Goal: Navigation & Orientation: Find specific page/section

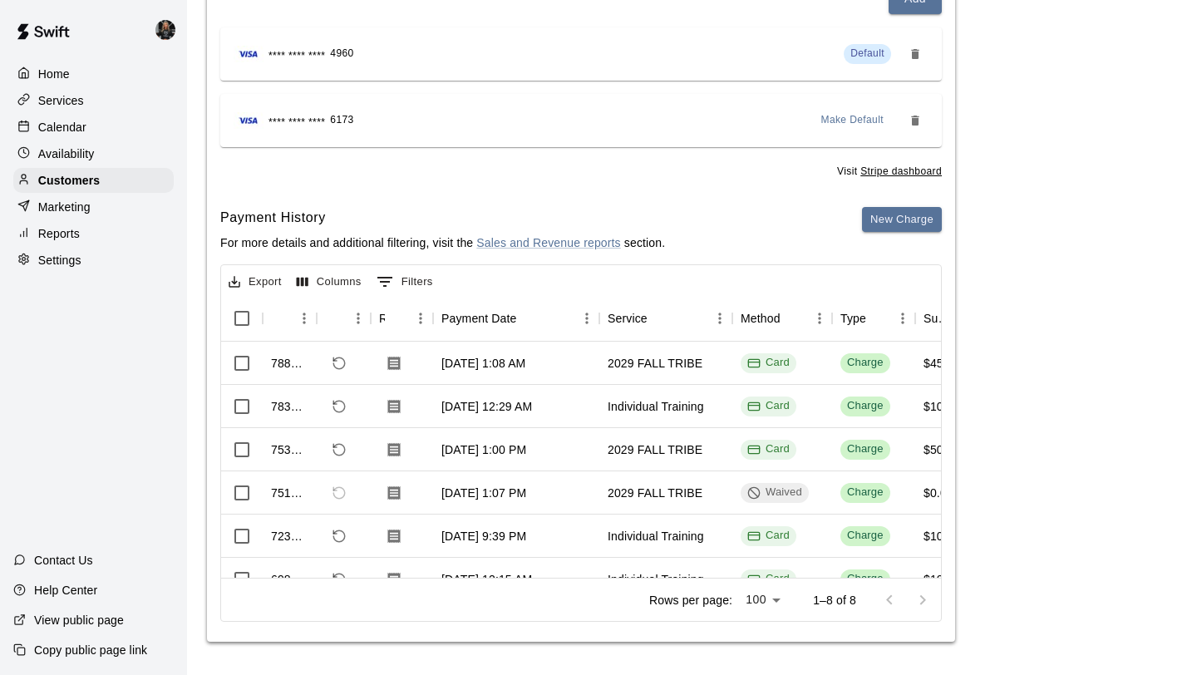
click at [52, 245] on div "Home Services Calendar Availability Customers Marketing Reports Settings" at bounding box center [93, 167] width 187 height 214
click at [58, 238] on p "Reports" at bounding box center [59, 233] width 42 height 17
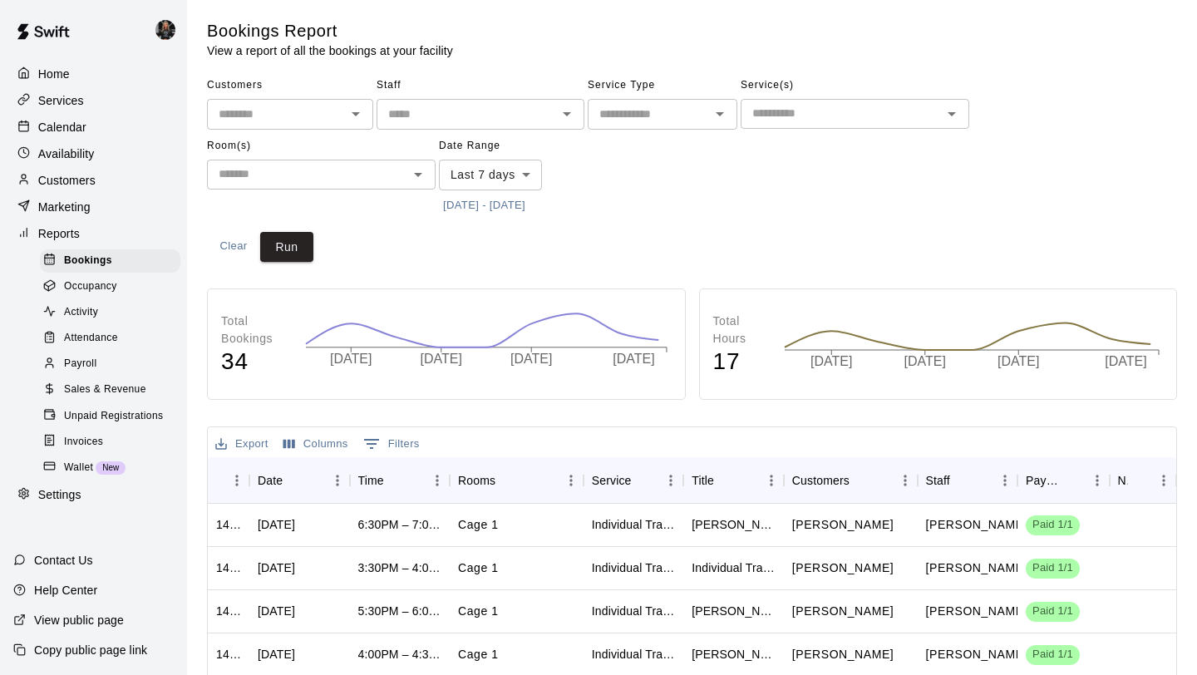
click at [66, 489] on p "Settings" at bounding box center [59, 494] width 43 height 17
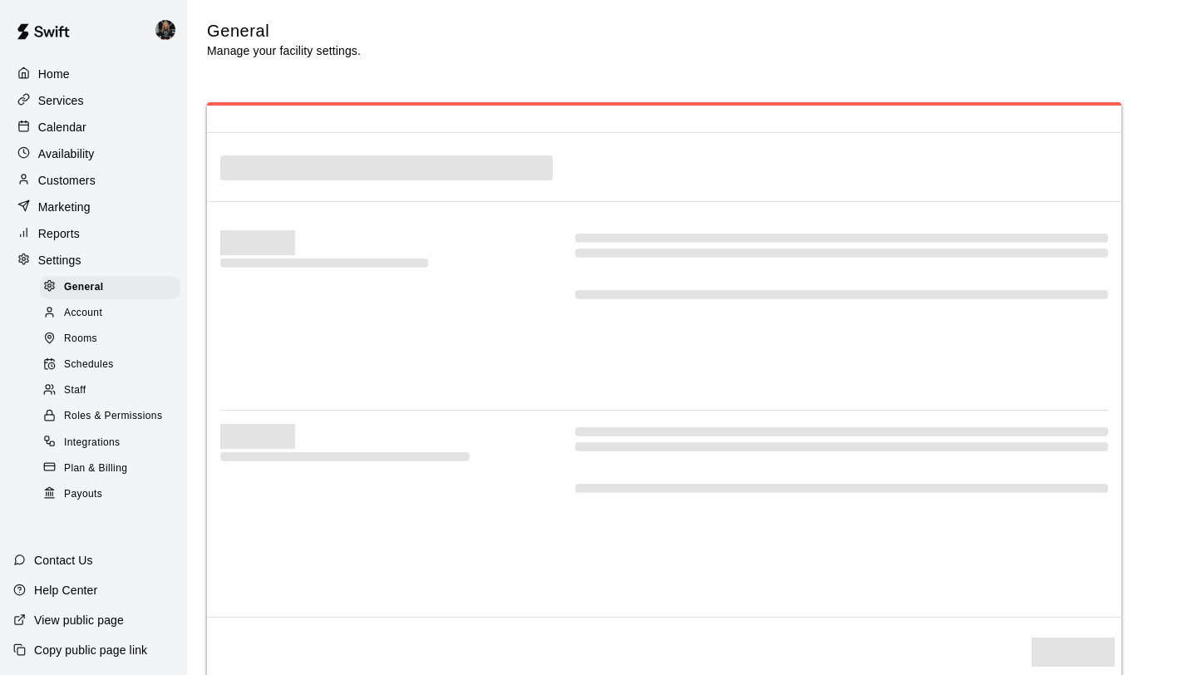
select select "**"
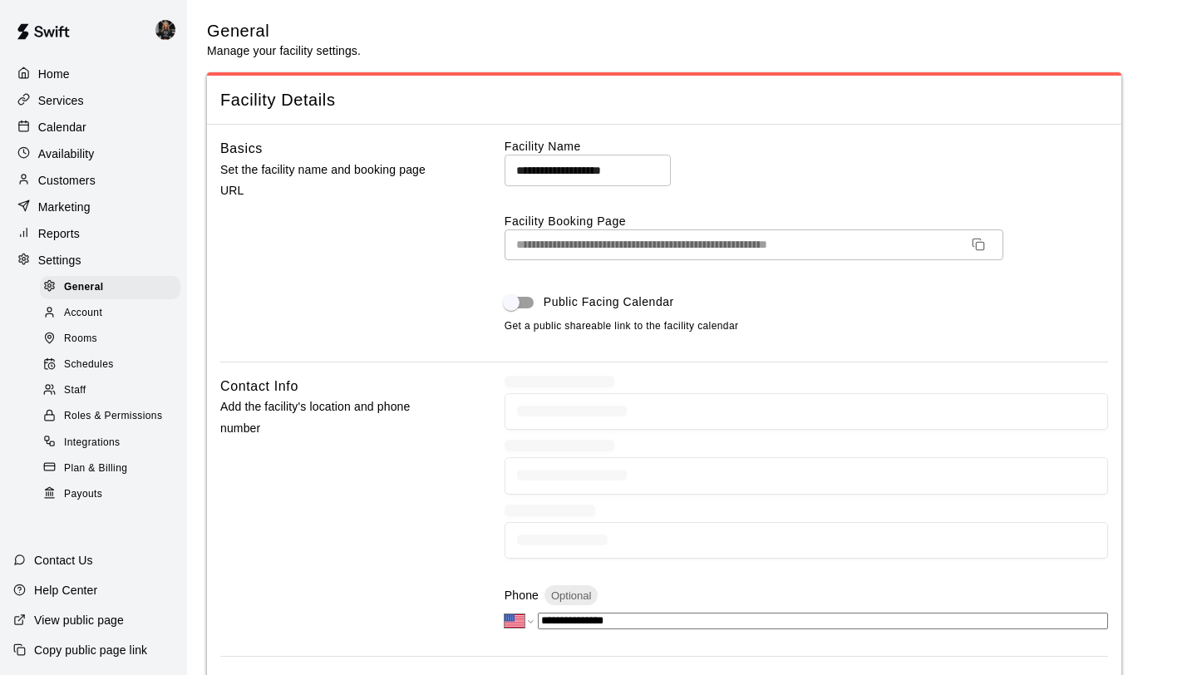
scroll to position [3302, 0]
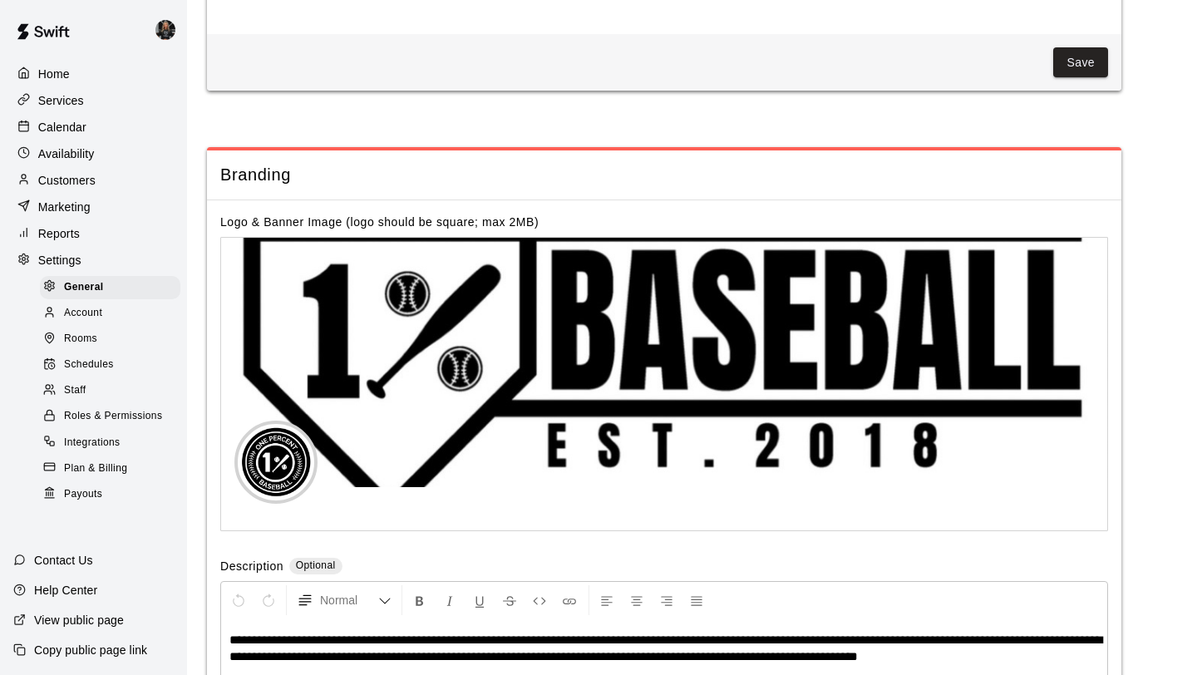
click at [78, 503] on div "Payouts" at bounding box center [110, 494] width 140 height 23
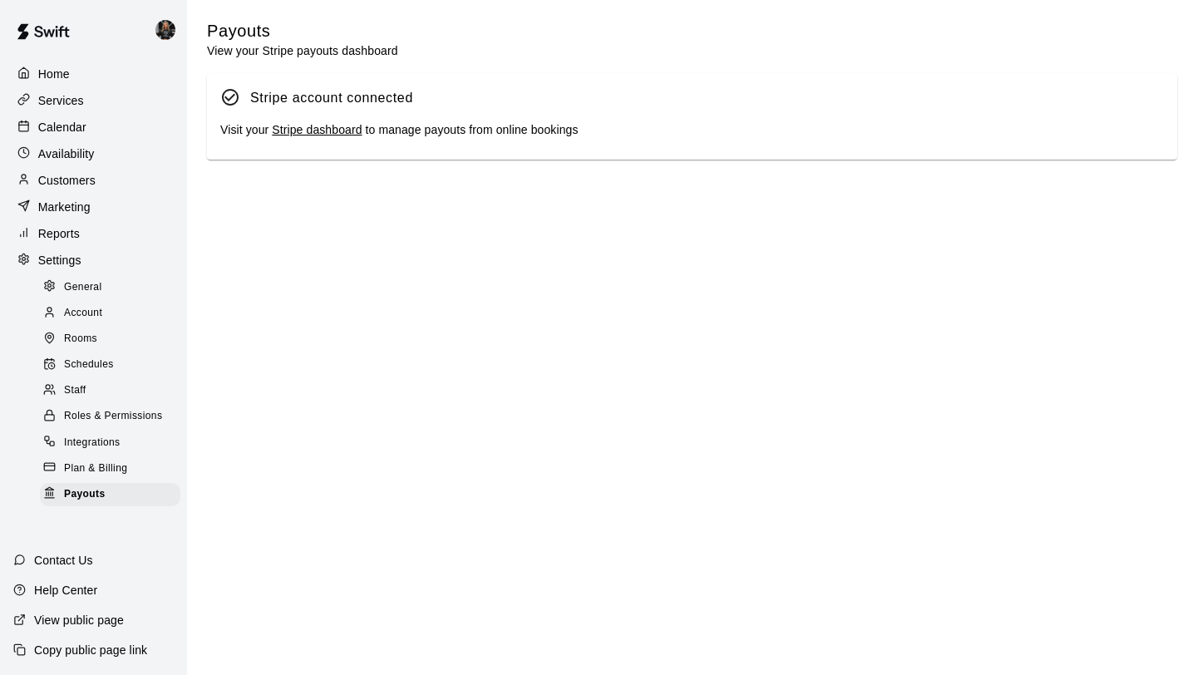
click at [86, 157] on p "Availability" at bounding box center [66, 153] width 57 height 17
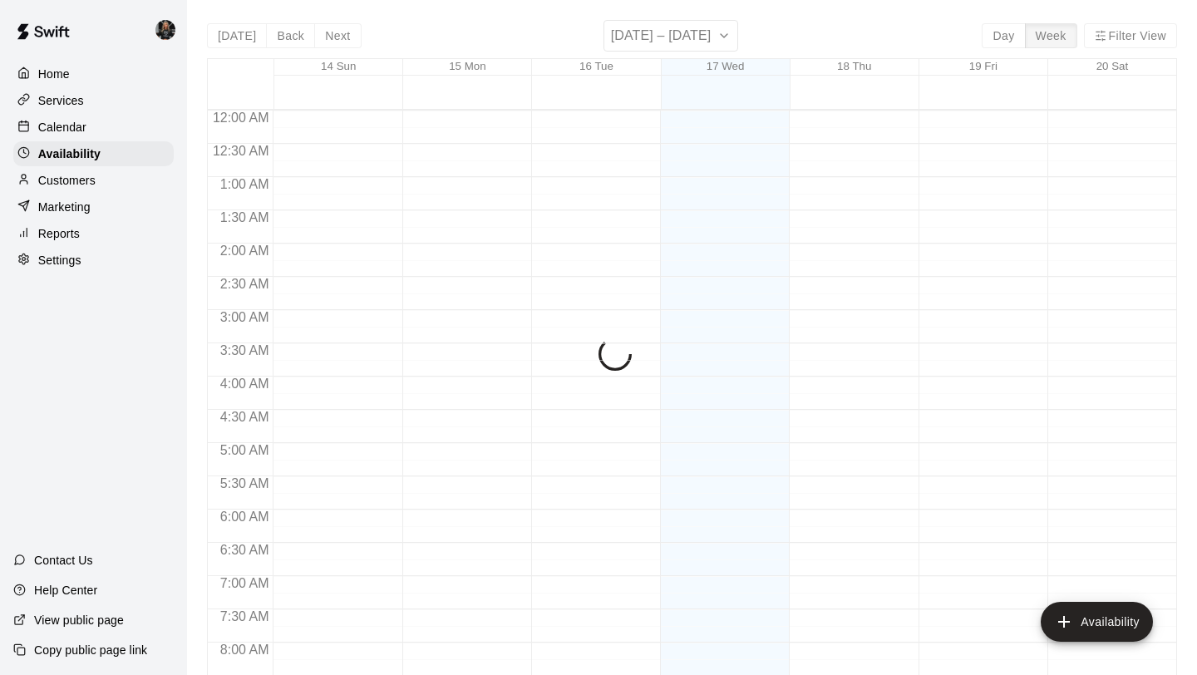
click at [91, 121] on div "Calendar" at bounding box center [93, 127] width 160 height 25
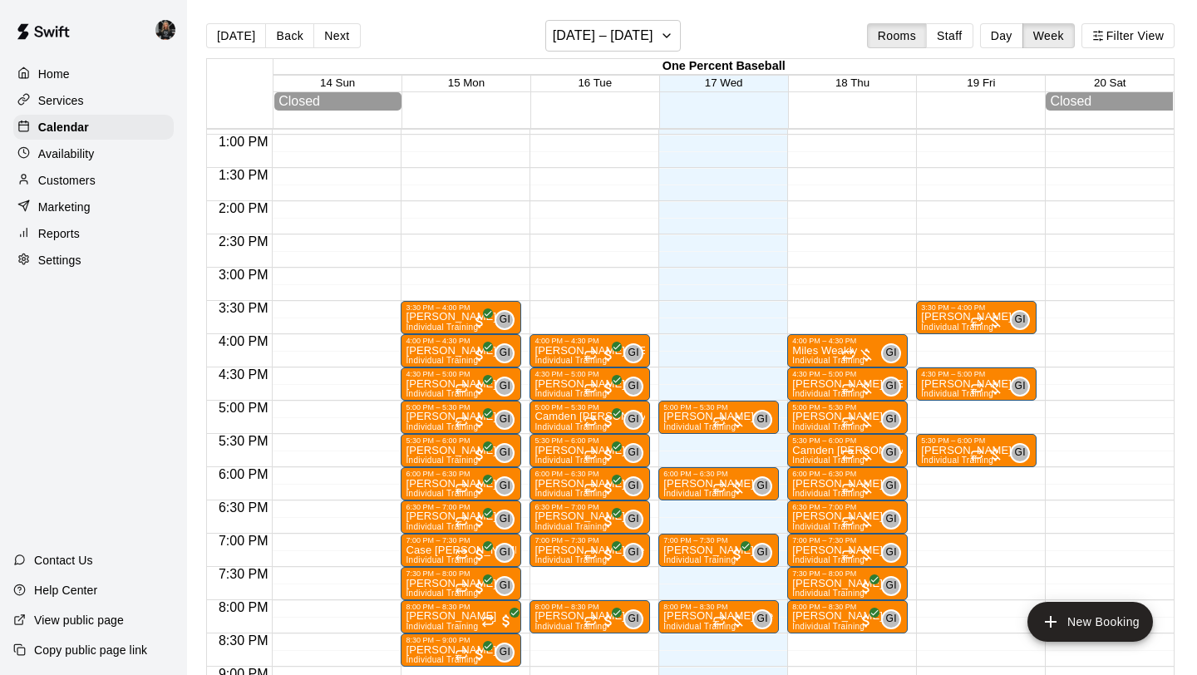
scroll to position [861, 0]
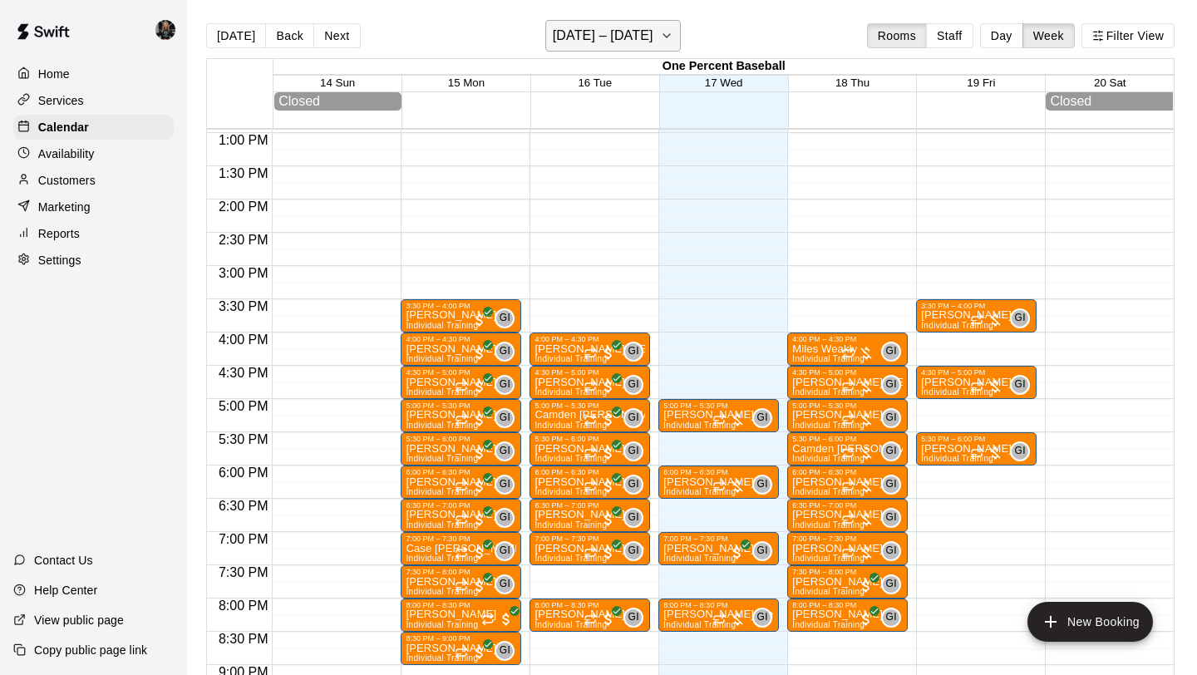
click at [574, 43] on h6 "[DATE] – [DATE]" at bounding box center [603, 35] width 101 height 23
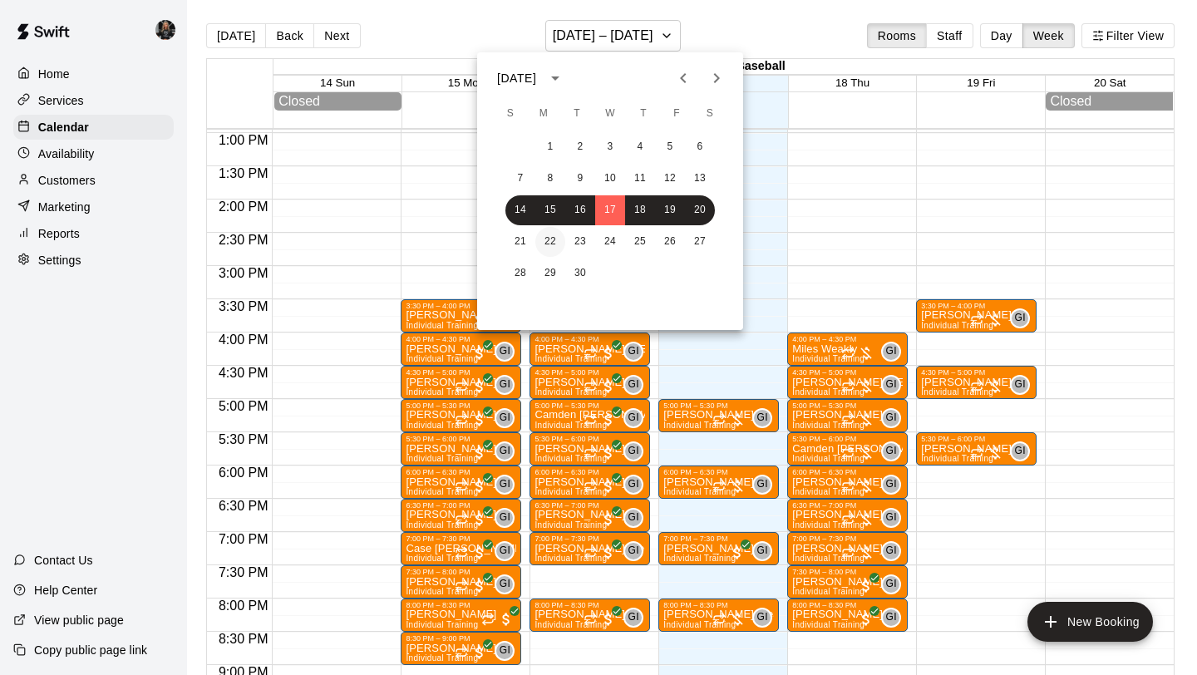
click at [557, 242] on button "22" at bounding box center [550, 242] width 30 height 30
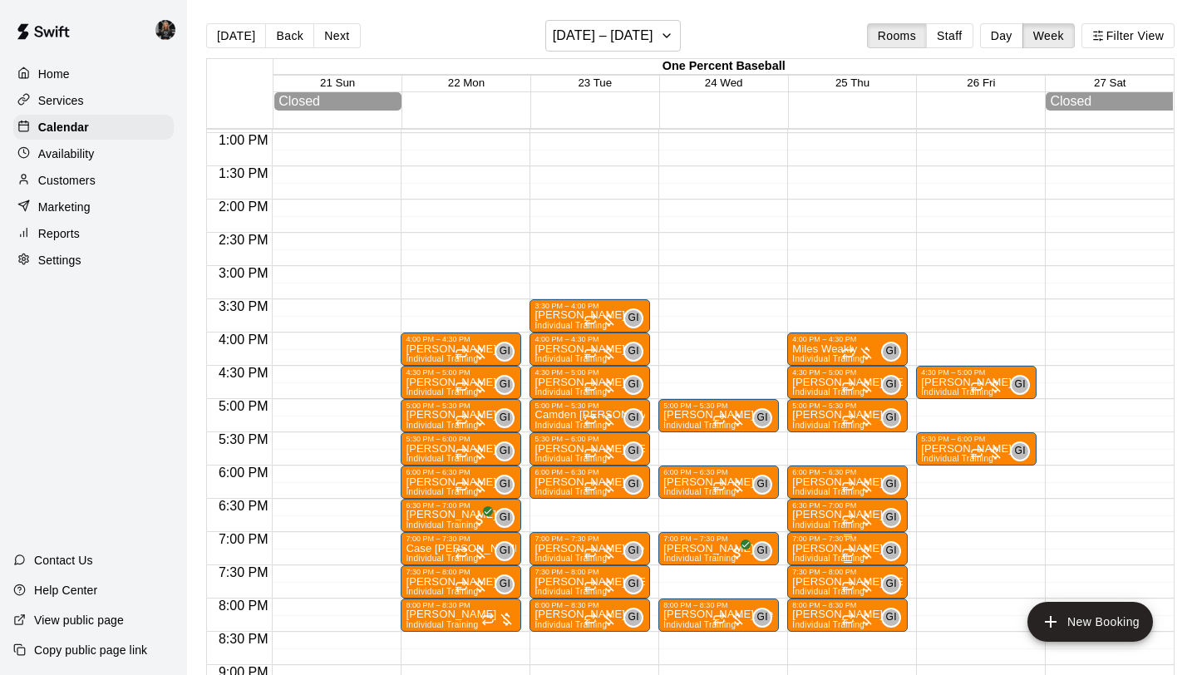
click at [869, 554] on div at bounding box center [857, 553] width 33 height 17
click at [855, 642] on icon "delete" at bounding box center [858, 641] width 12 height 15
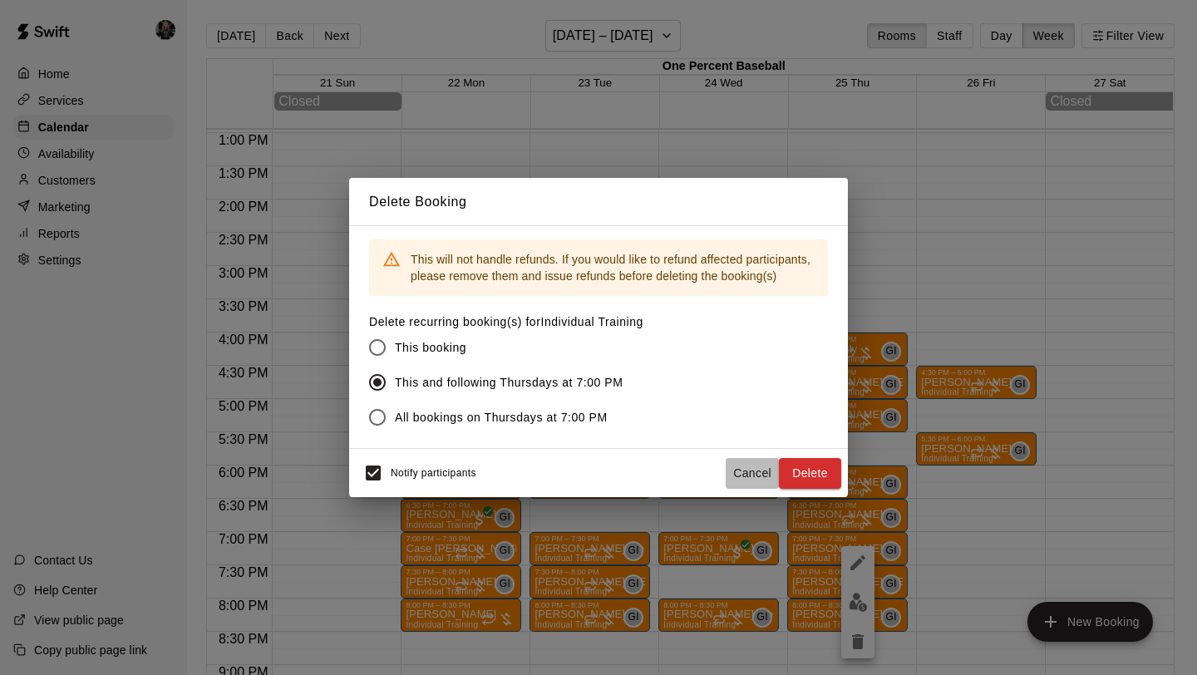
click at [771, 467] on button "Cancel" at bounding box center [752, 473] width 53 height 31
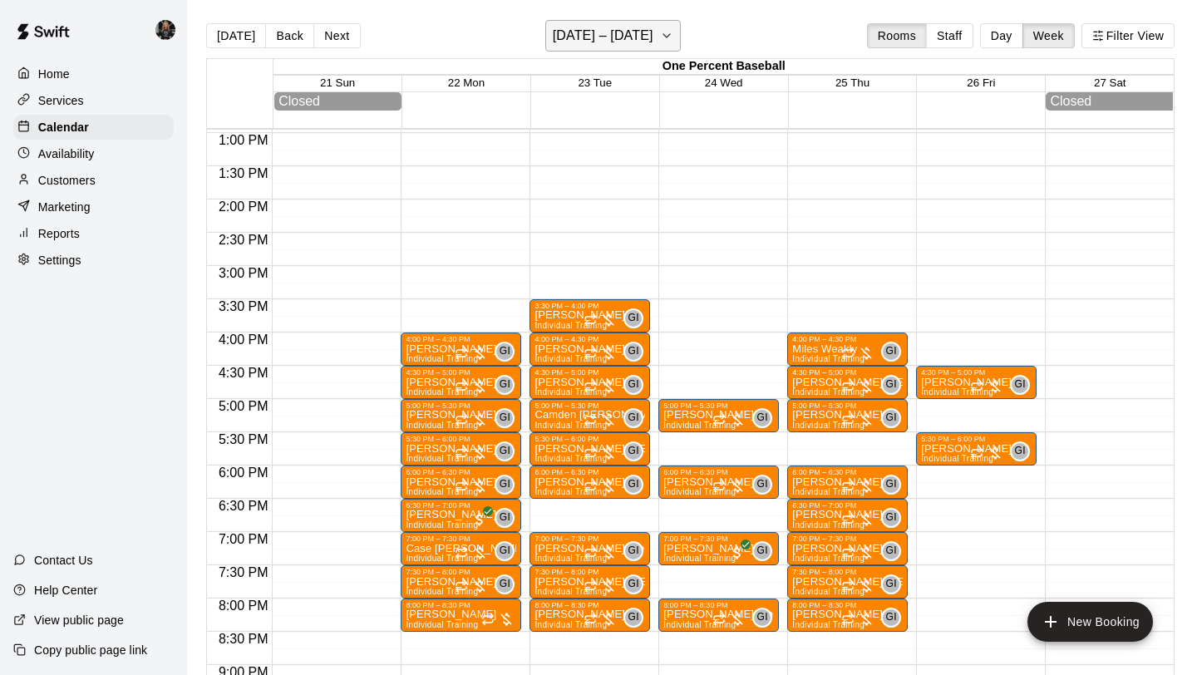
click at [629, 42] on h6 "[DATE] – [DATE]" at bounding box center [603, 35] width 101 height 23
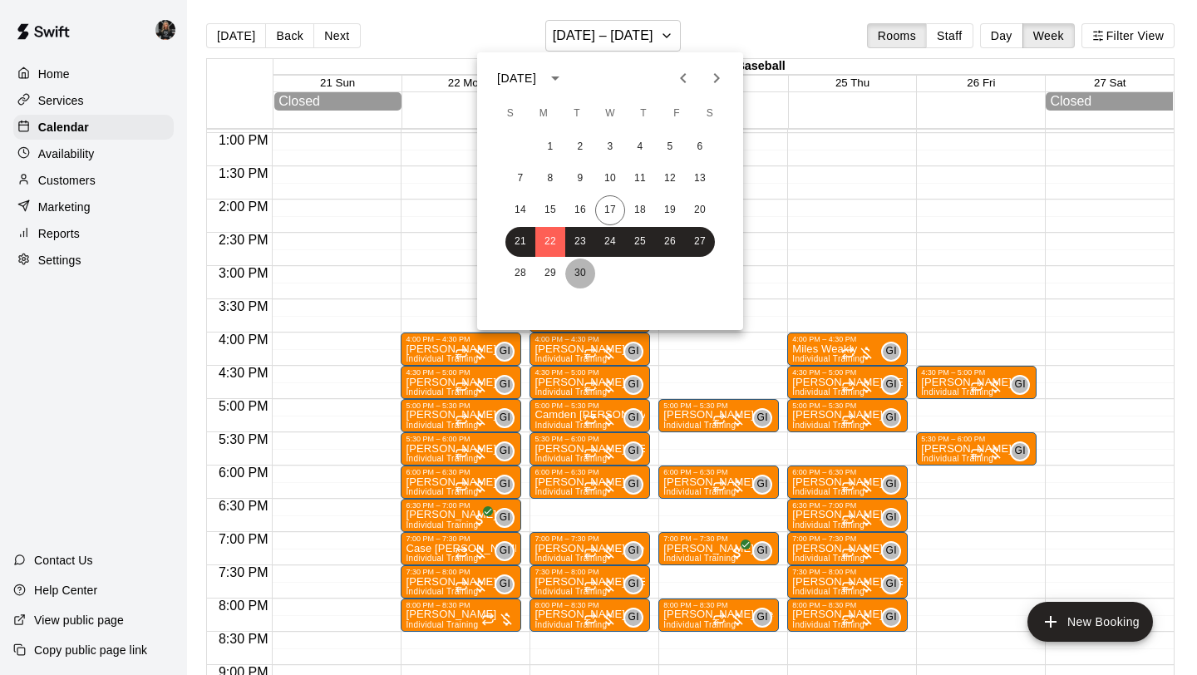
click at [575, 269] on button "30" at bounding box center [580, 274] width 30 height 30
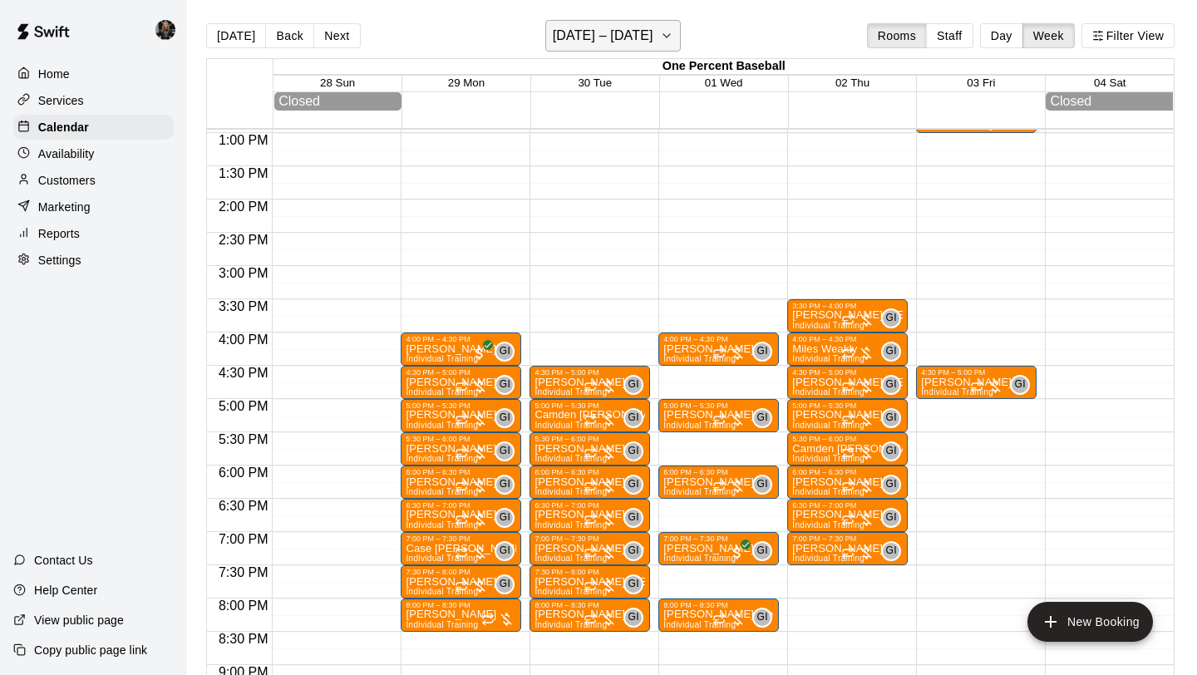
click at [599, 35] on h6 "[DATE] – [DATE]" at bounding box center [603, 35] width 101 height 23
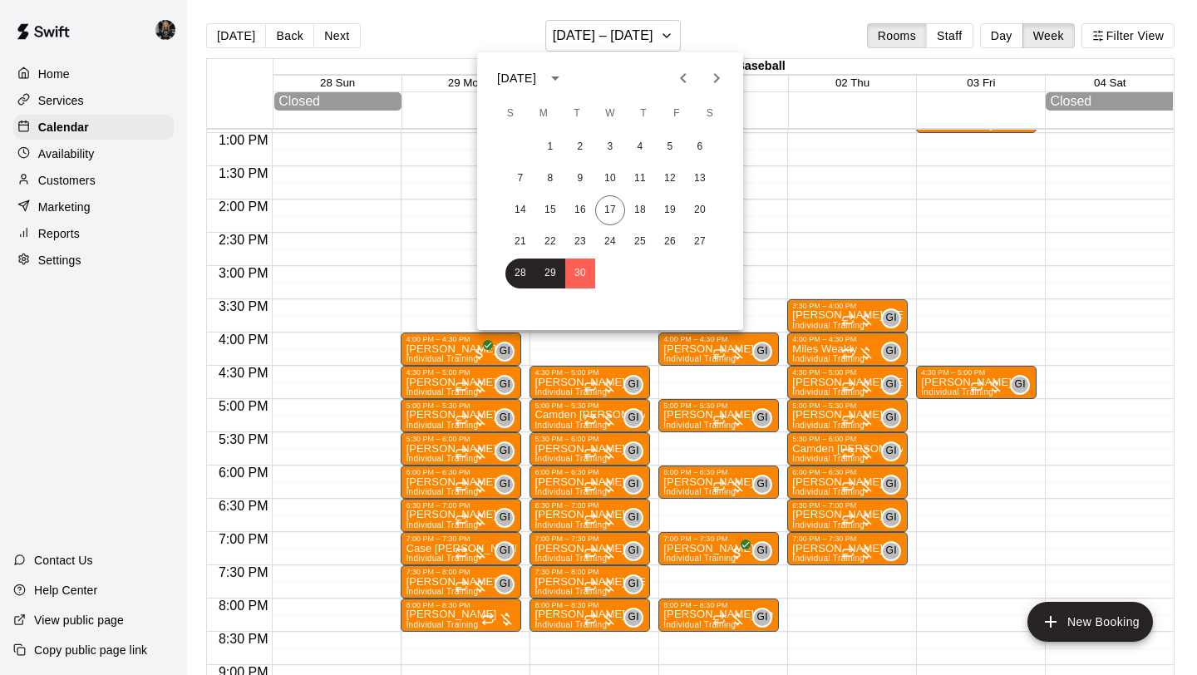
click at [712, 81] on icon "Next month" at bounding box center [717, 78] width 20 height 20
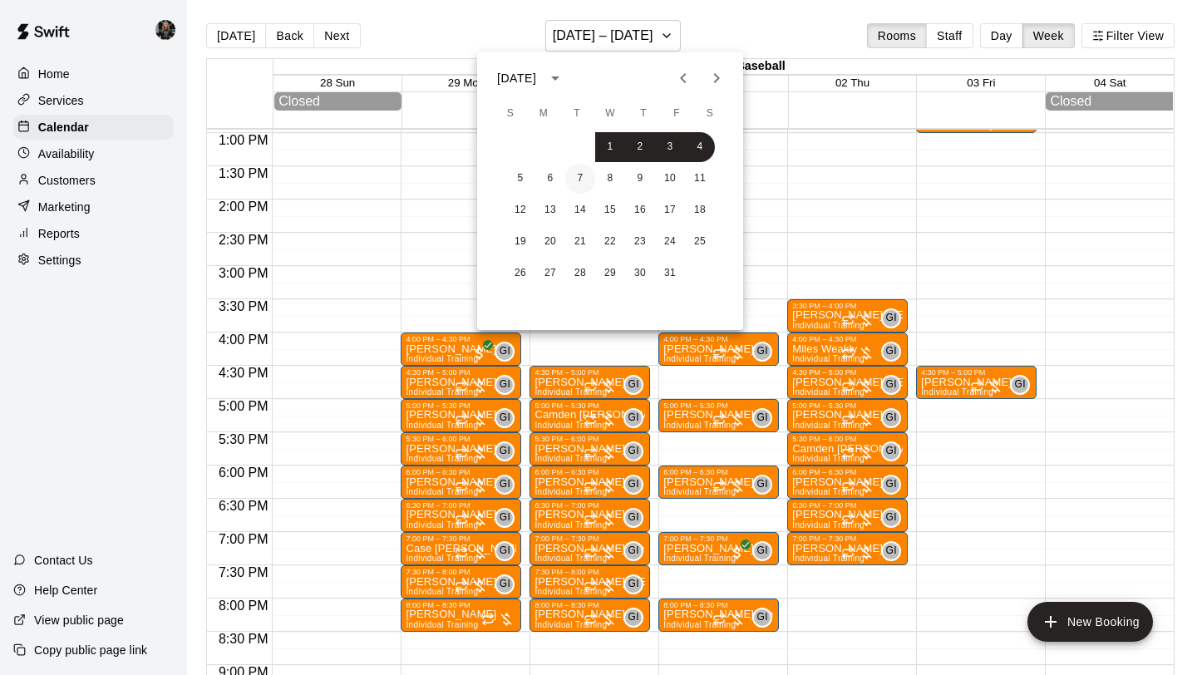
click at [586, 178] on button "7" at bounding box center [580, 179] width 30 height 30
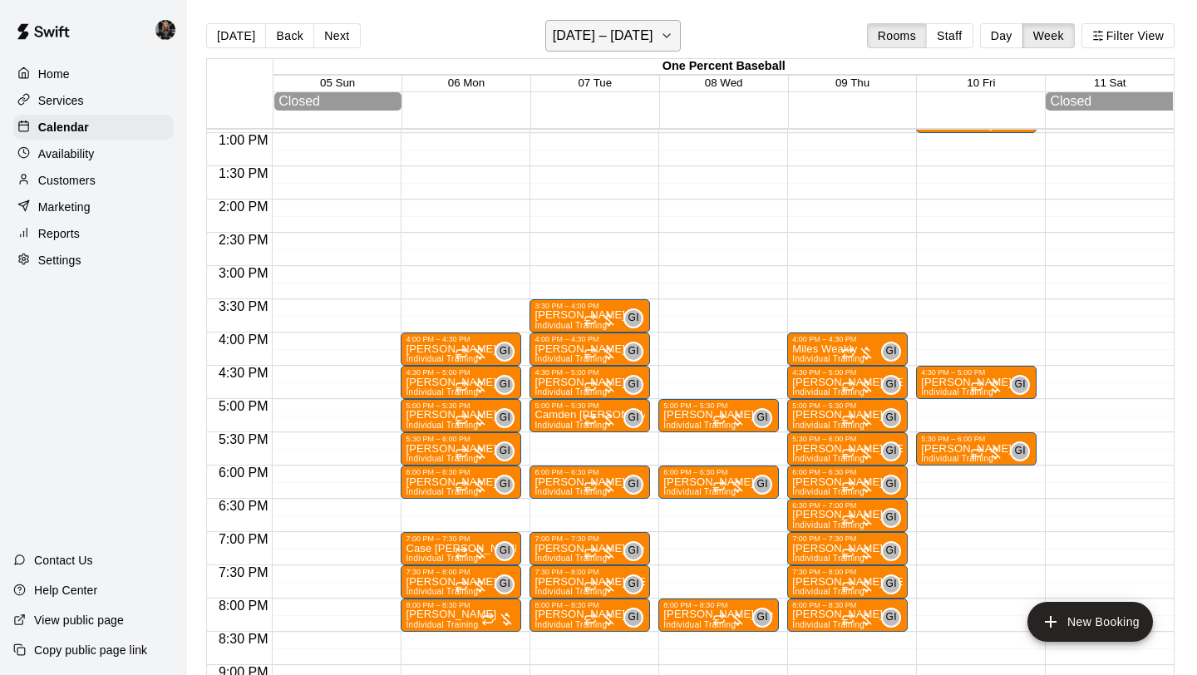
click at [619, 47] on h6 "[DATE] – [DATE]" at bounding box center [603, 35] width 101 height 23
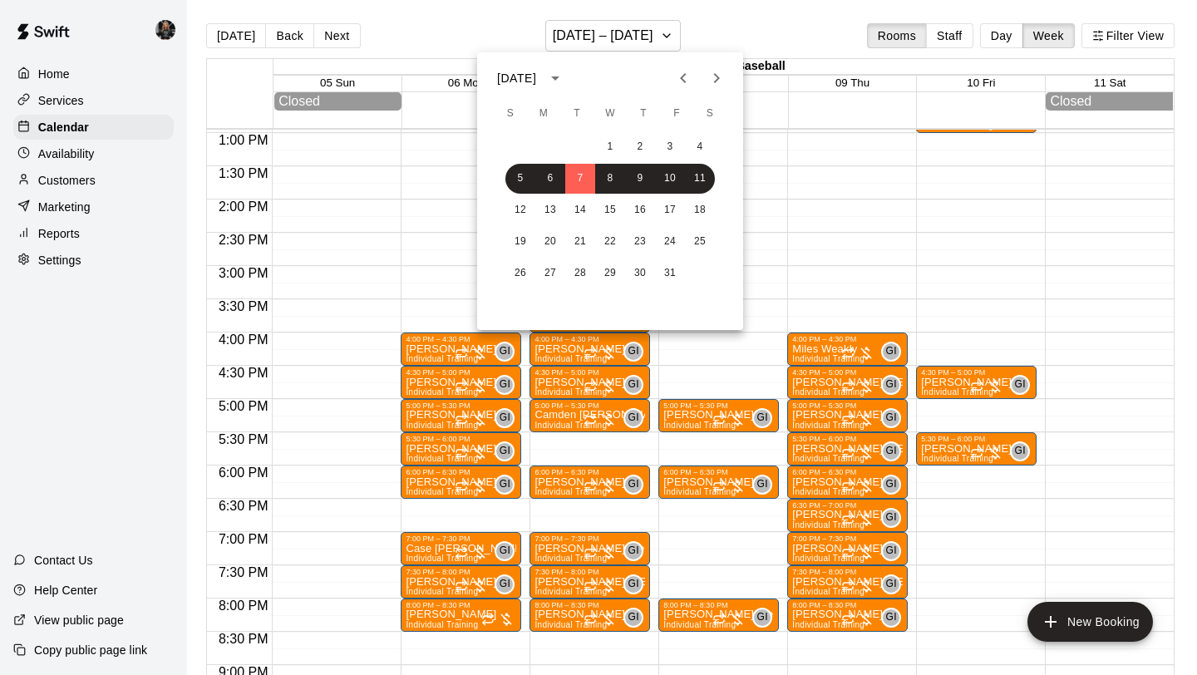
click at [682, 70] on icon "Previous month" at bounding box center [683, 78] width 20 height 20
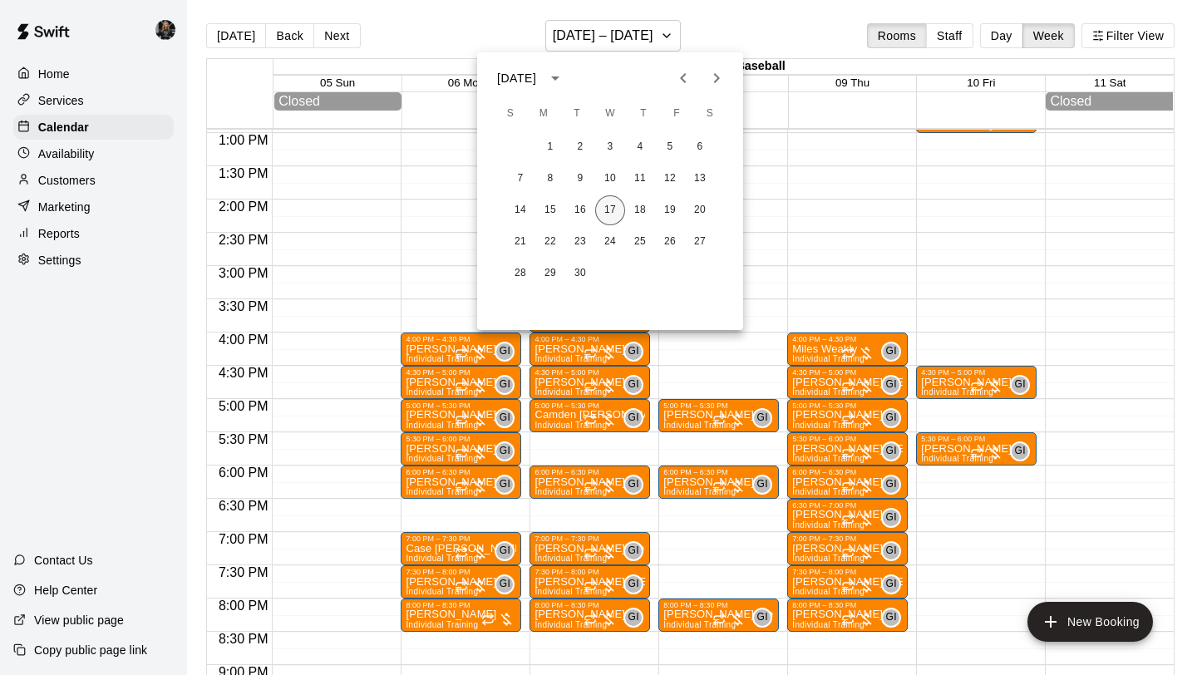
click at [610, 200] on button "17" at bounding box center [610, 210] width 30 height 30
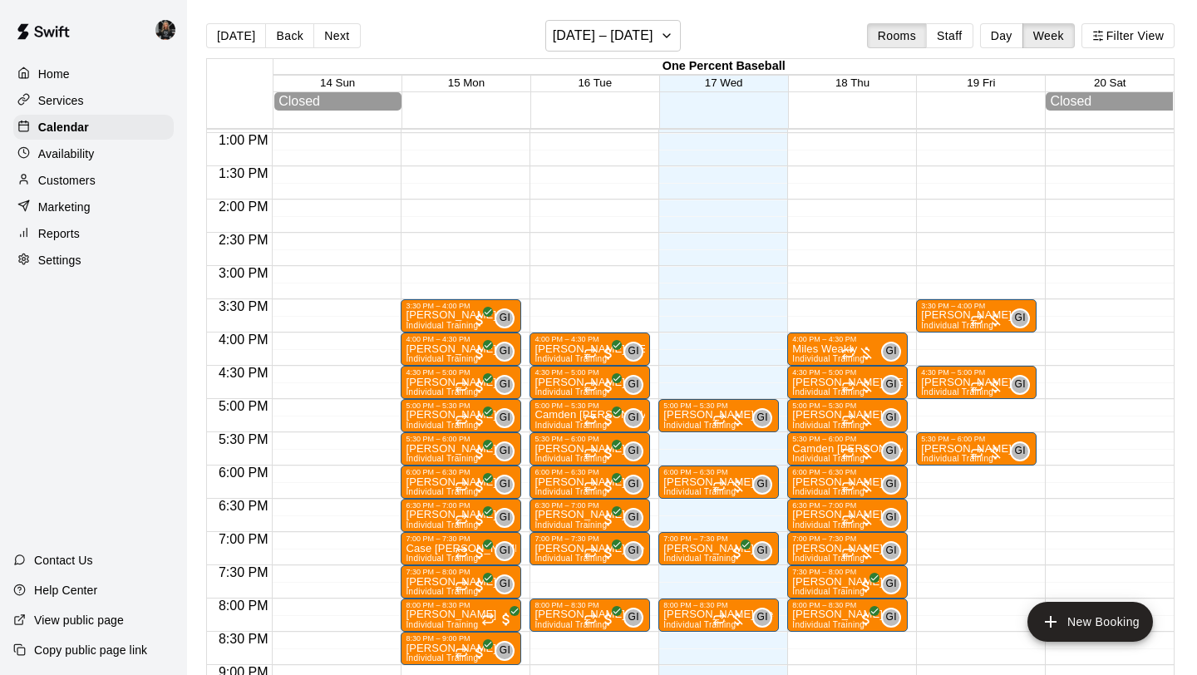
click at [81, 175] on p "Customers" at bounding box center [66, 180] width 57 height 17
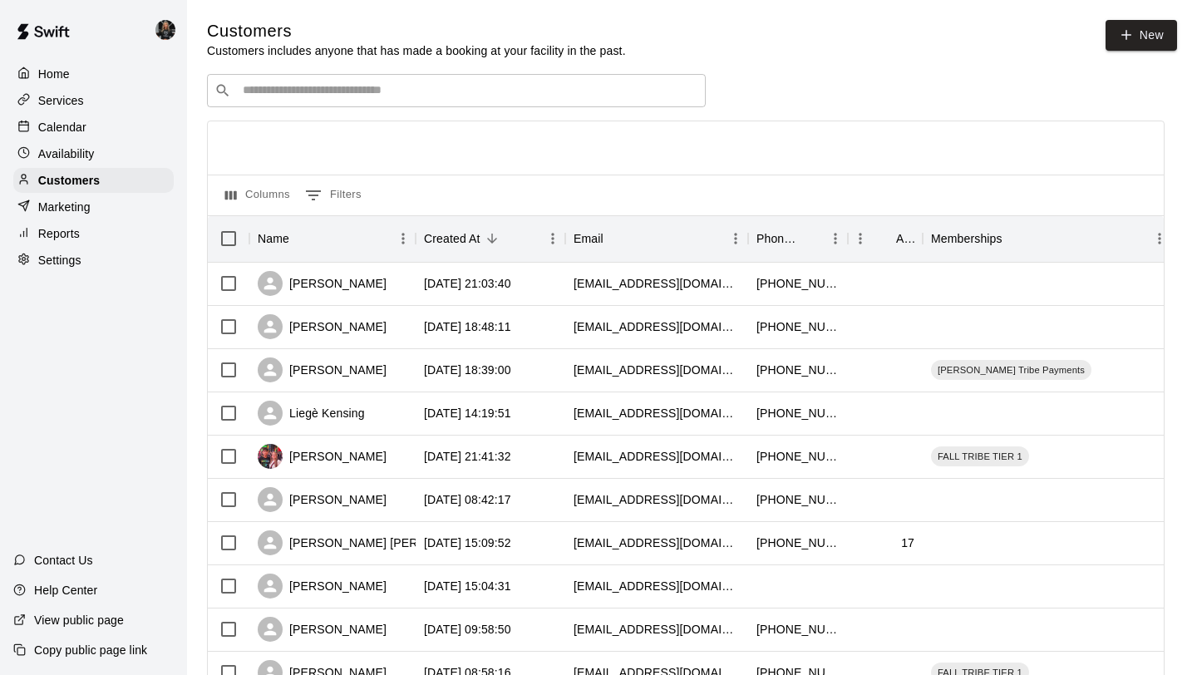
click at [83, 269] on div "Settings" at bounding box center [93, 260] width 160 height 25
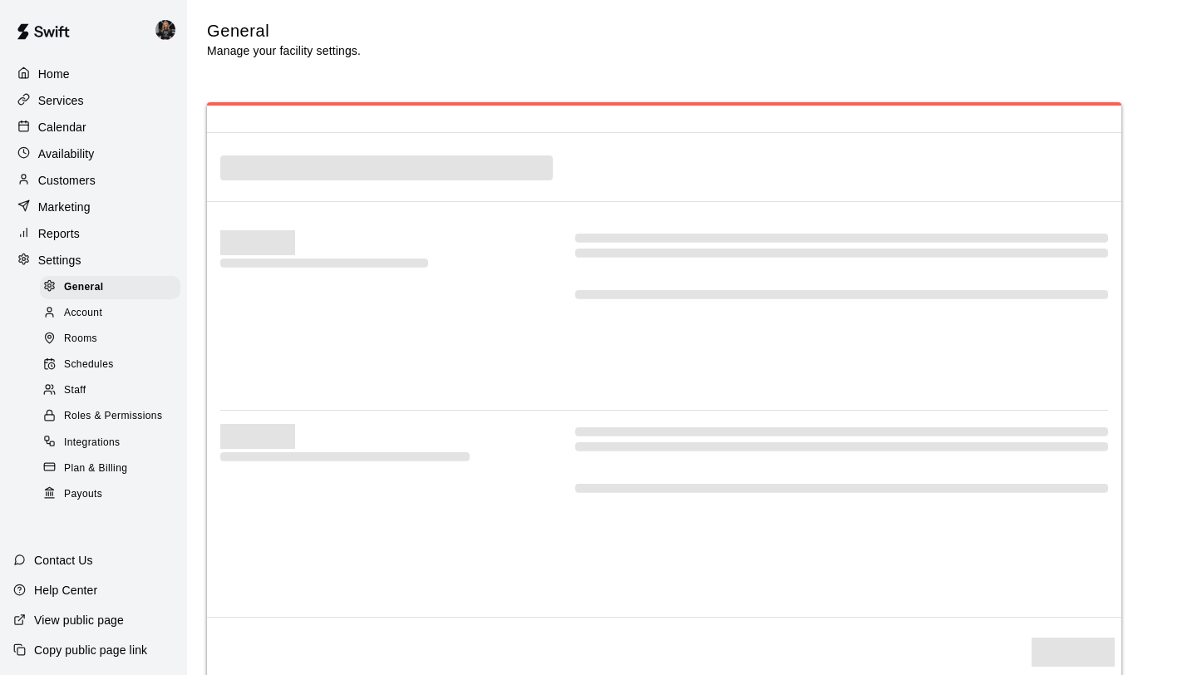
click at [82, 491] on span "Payouts" at bounding box center [83, 494] width 38 height 17
select select "**"
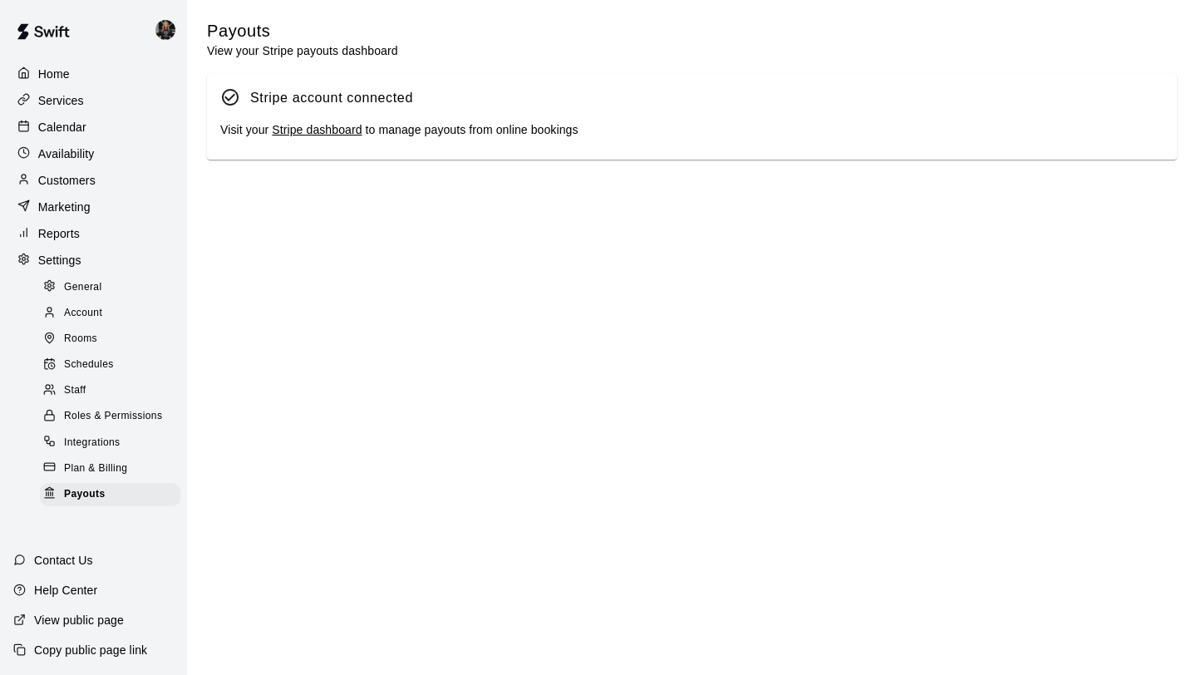
click at [331, 127] on link "Stripe dashboard" at bounding box center [317, 129] width 90 height 13
